Goal: Learn about a topic

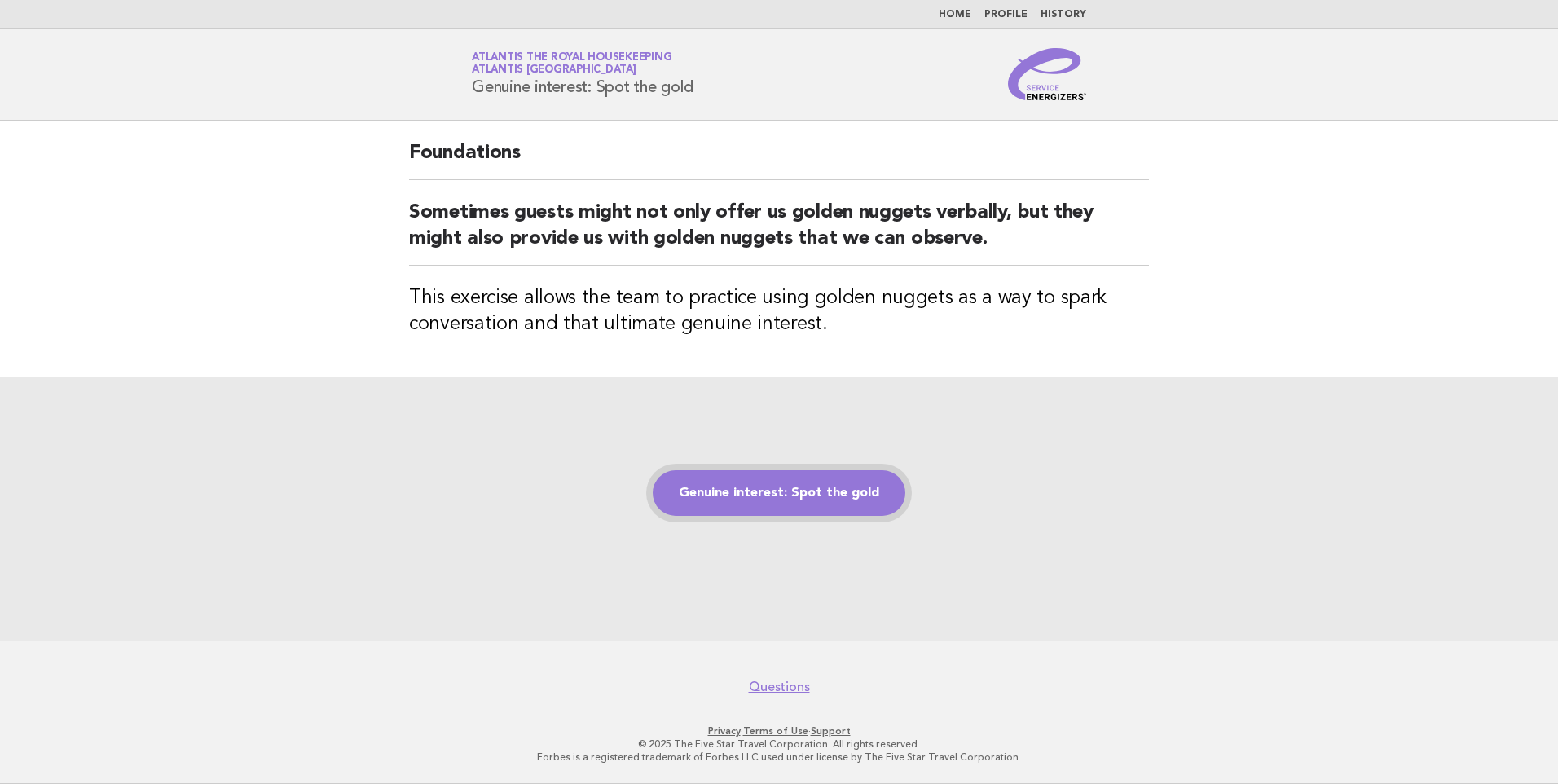
click at [766, 485] on link "Genuine interest: Spot the gold" at bounding box center [779, 493] width 252 height 45
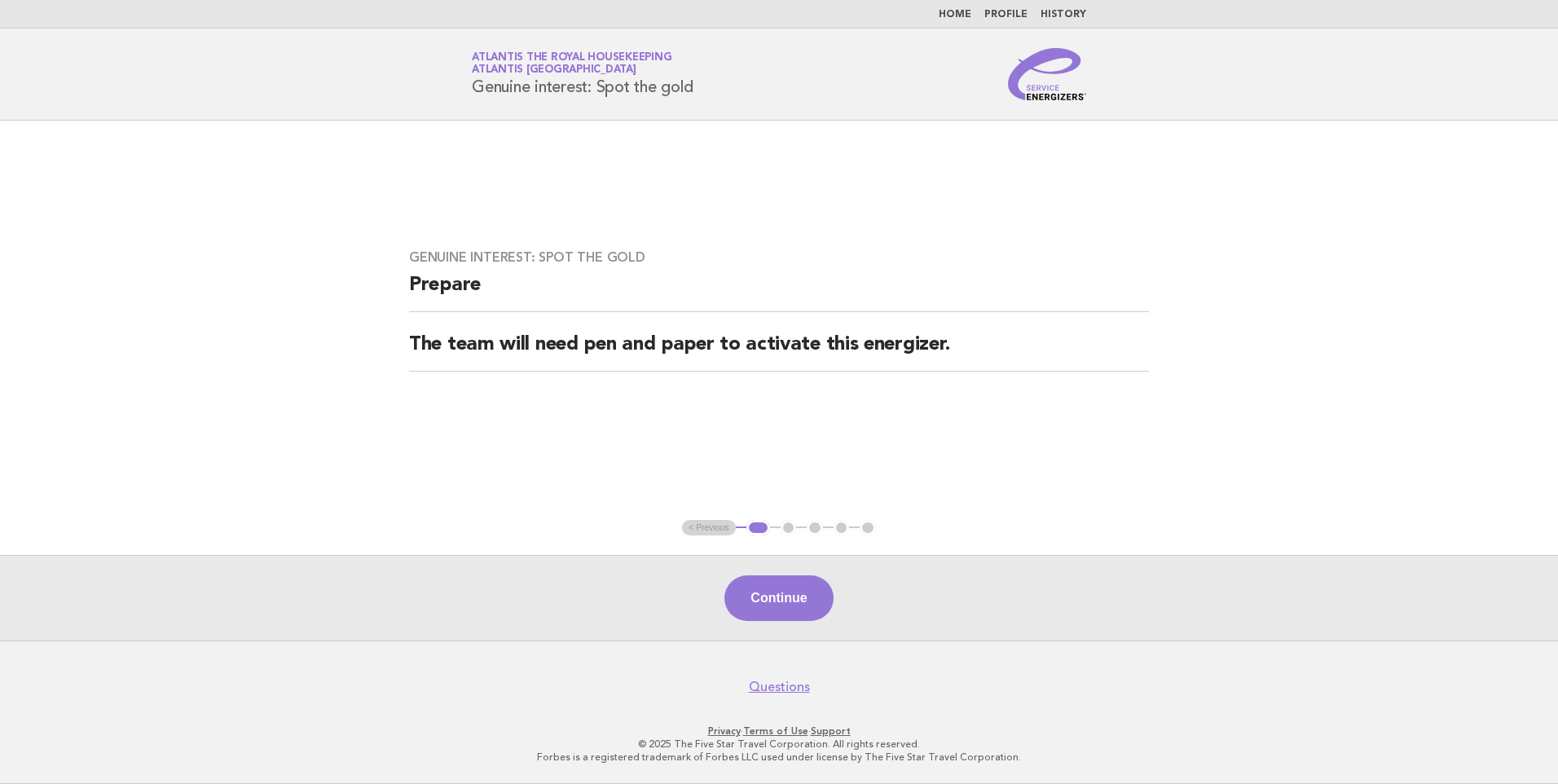
click at [771, 597] on button "Continue" at bounding box center [779, 598] width 109 height 45
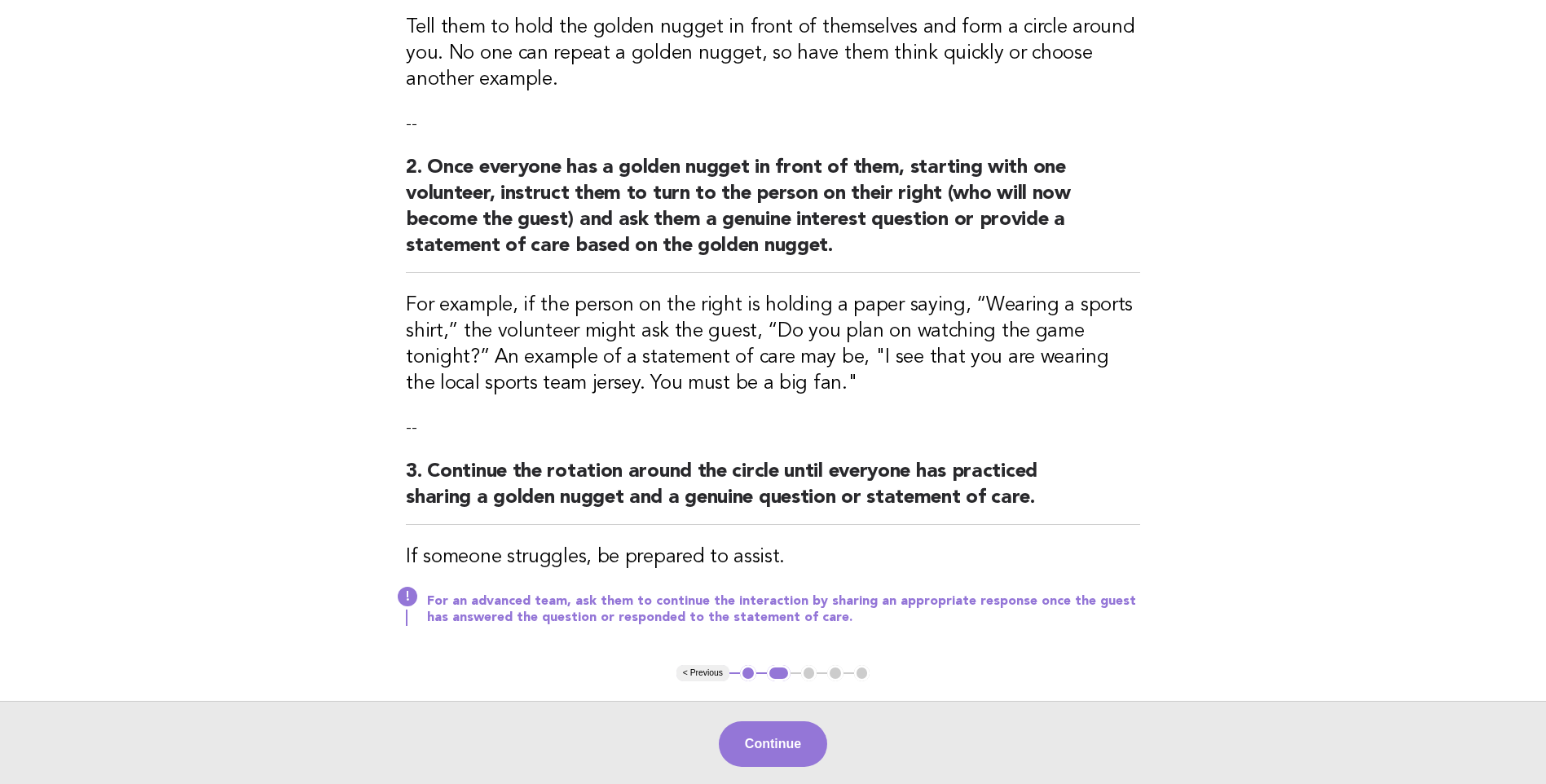
scroll to position [326, 0]
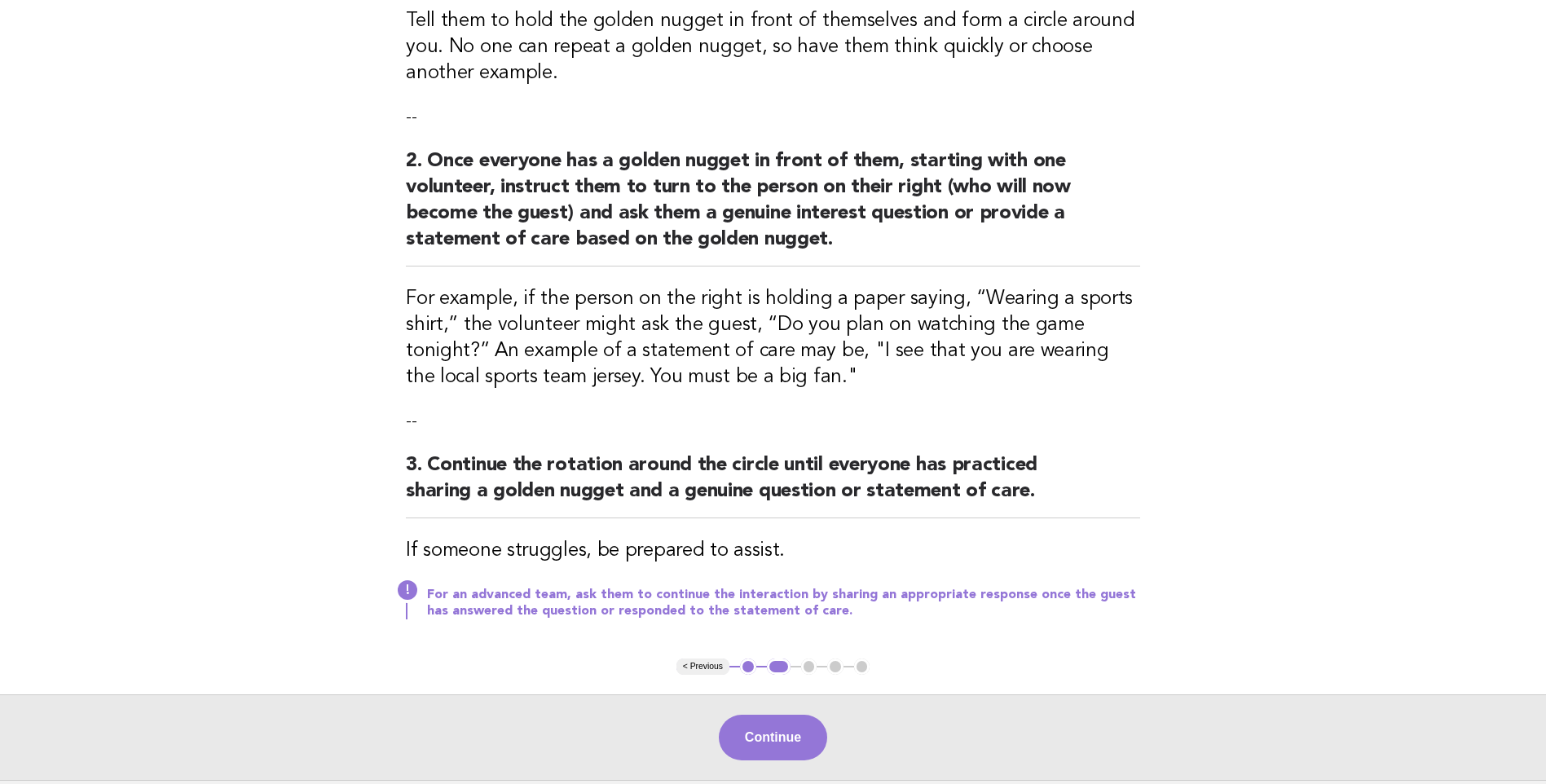
click at [762, 734] on button "Continue" at bounding box center [772, 737] width 109 height 45
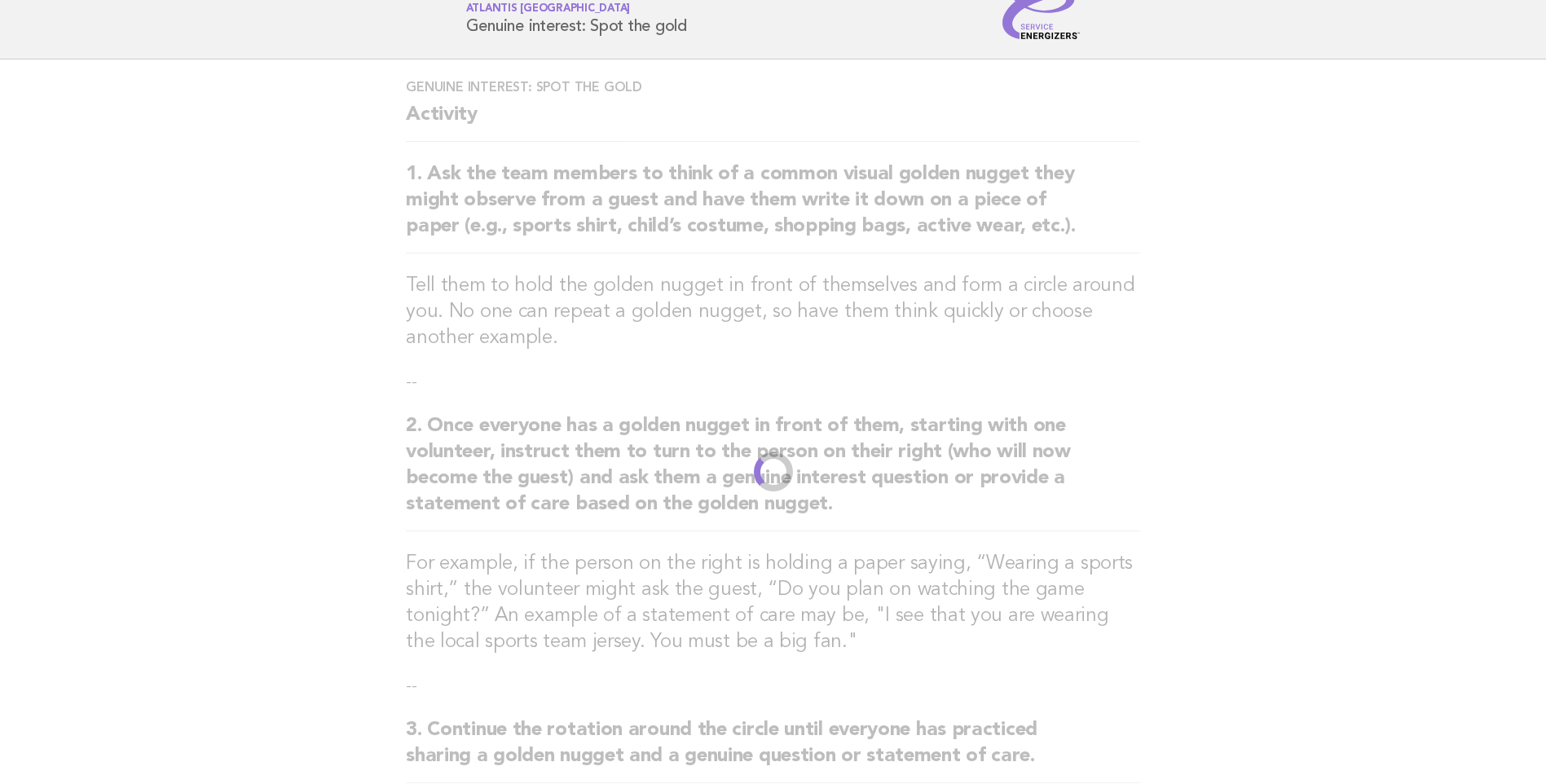
scroll to position [0, 0]
